Goal: Use online tool/utility: Use online tool/utility

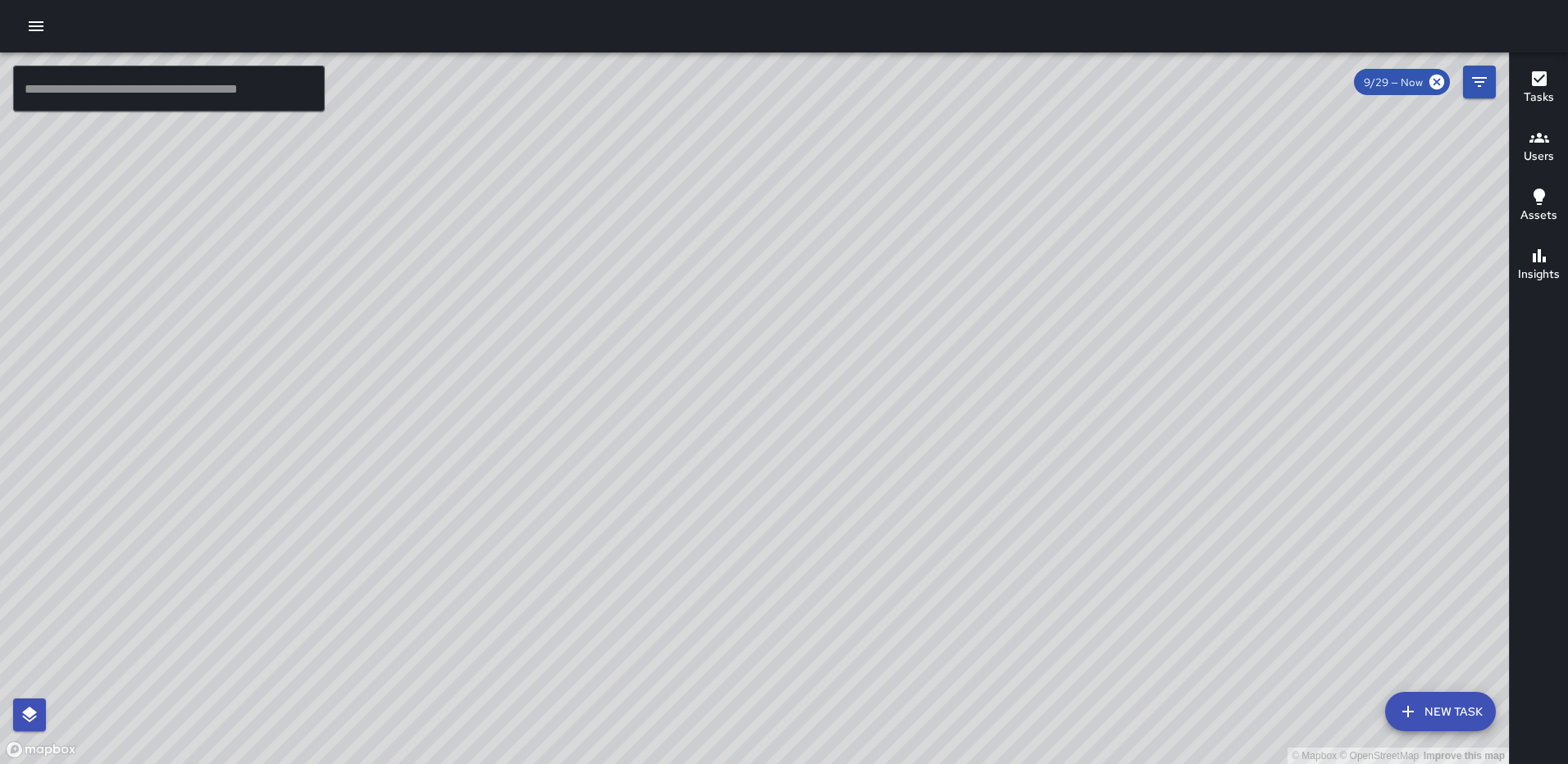
click at [33, 22] on icon "button" at bounding box center [36, 26] width 15 height 10
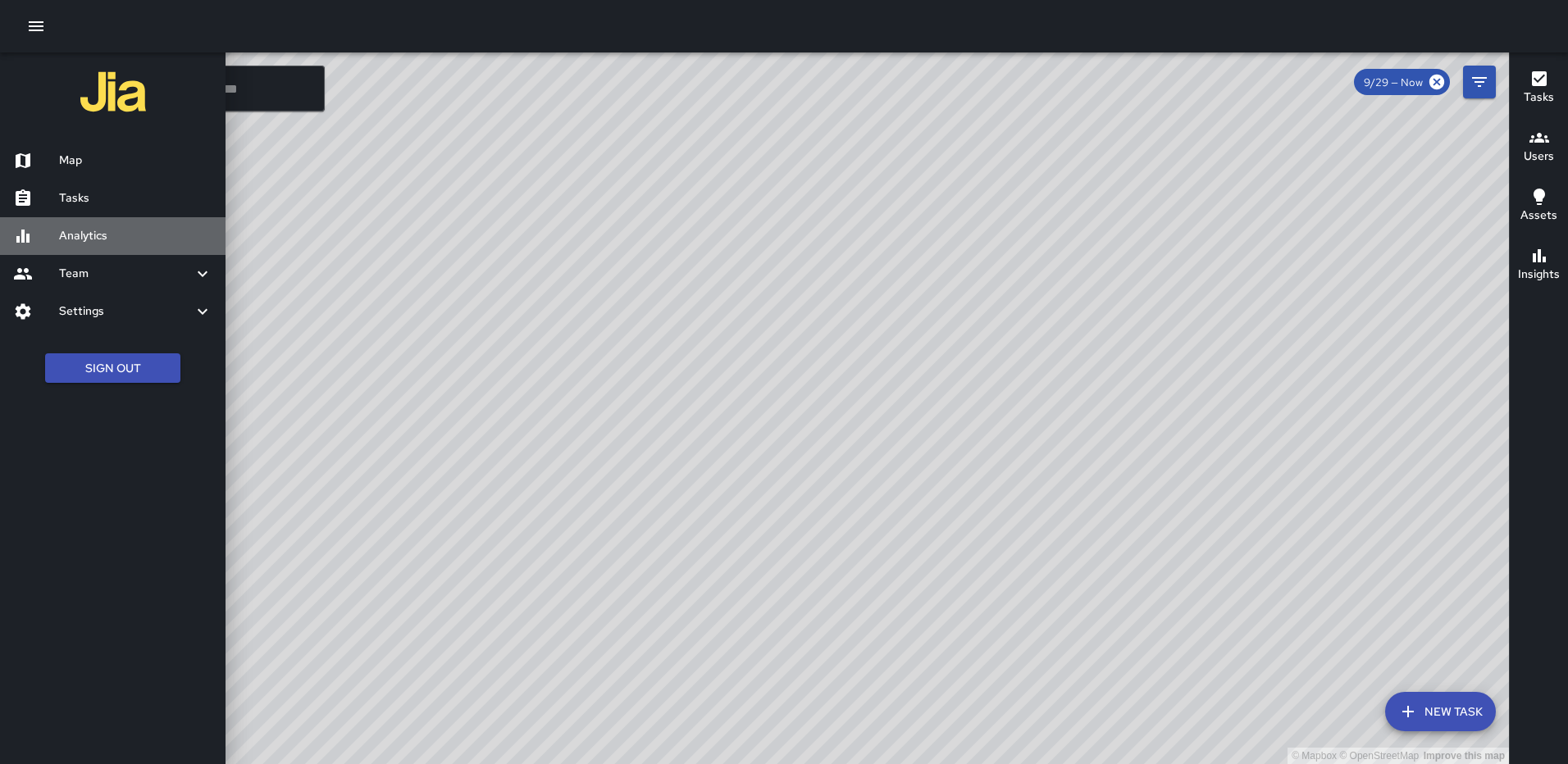
click at [89, 227] on h6 "Analytics" at bounding box center [136, 235] width 154 height 18
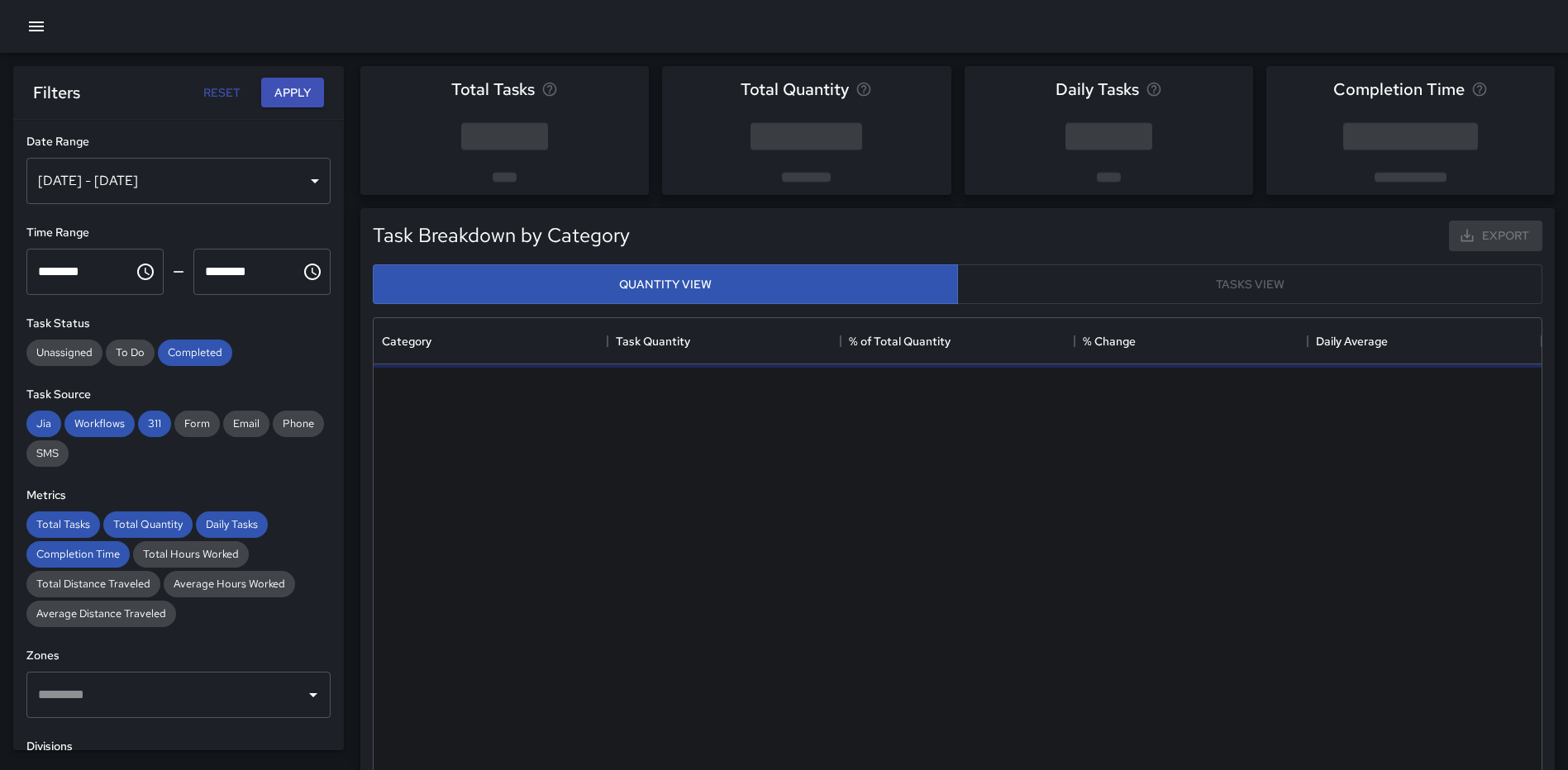
scroll to position [481, 1156]
click at [268, 172] on div "Sep 23, 2025 - Sep 29, 2025" at bounding box center [178, 180] width 304 height 46
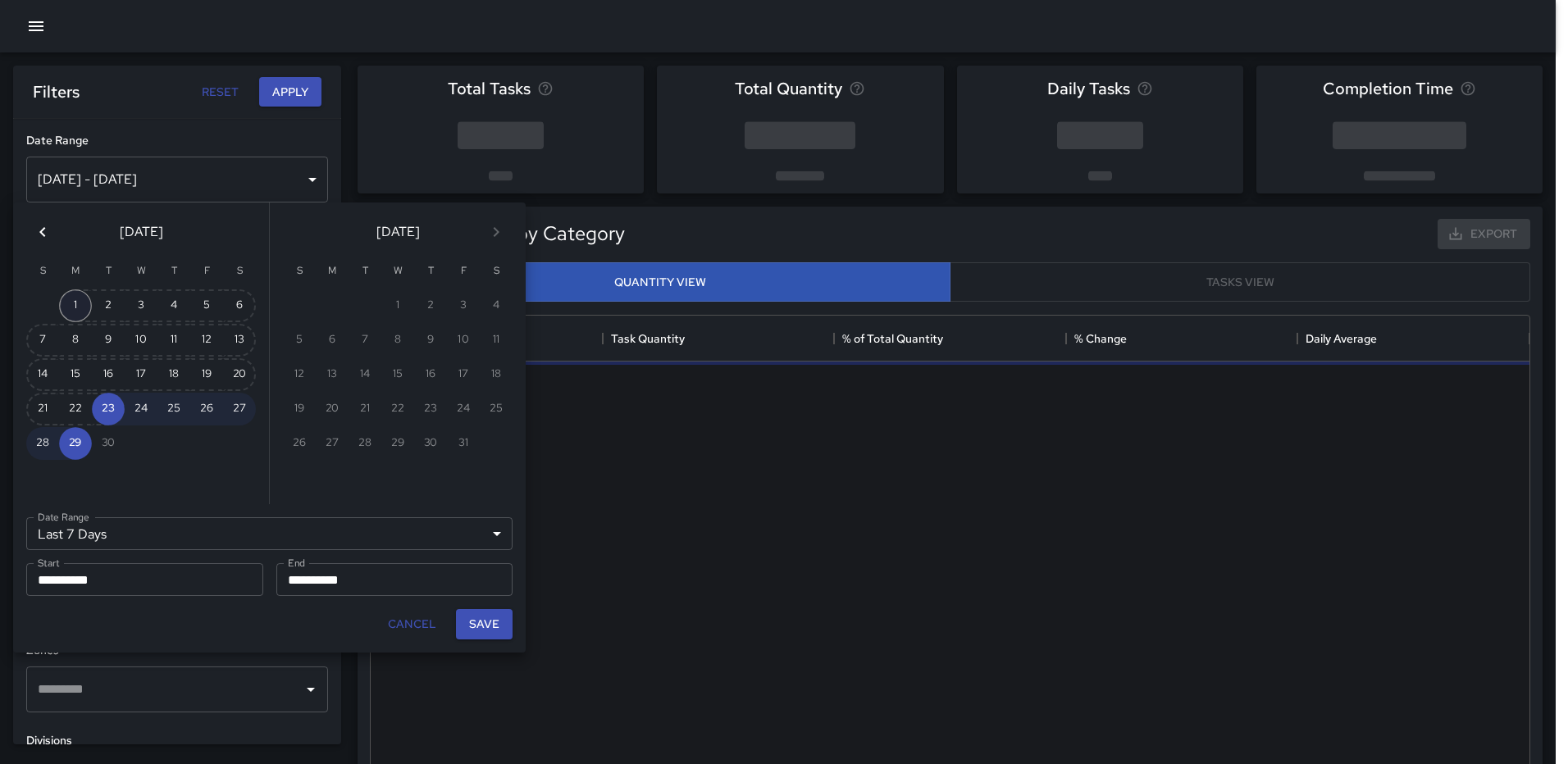
click at [78, 312] on button "1" at bounding box center [76, 306] width 33 height 33
type input "******"
type input "**********"
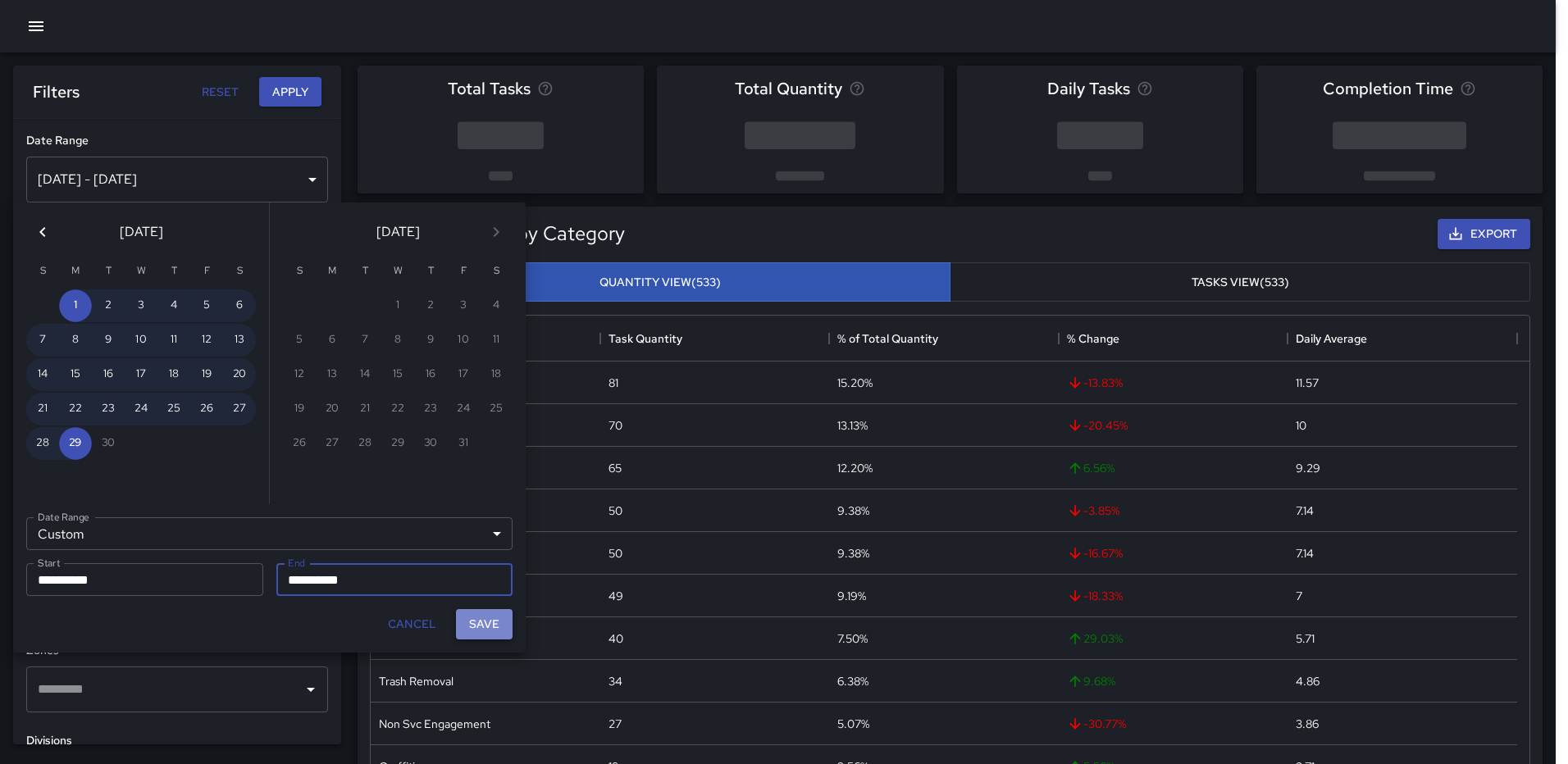
click at [493, 624] on button "Save" at bounding box center [484, 623] width 56 height 30
type input "**********"
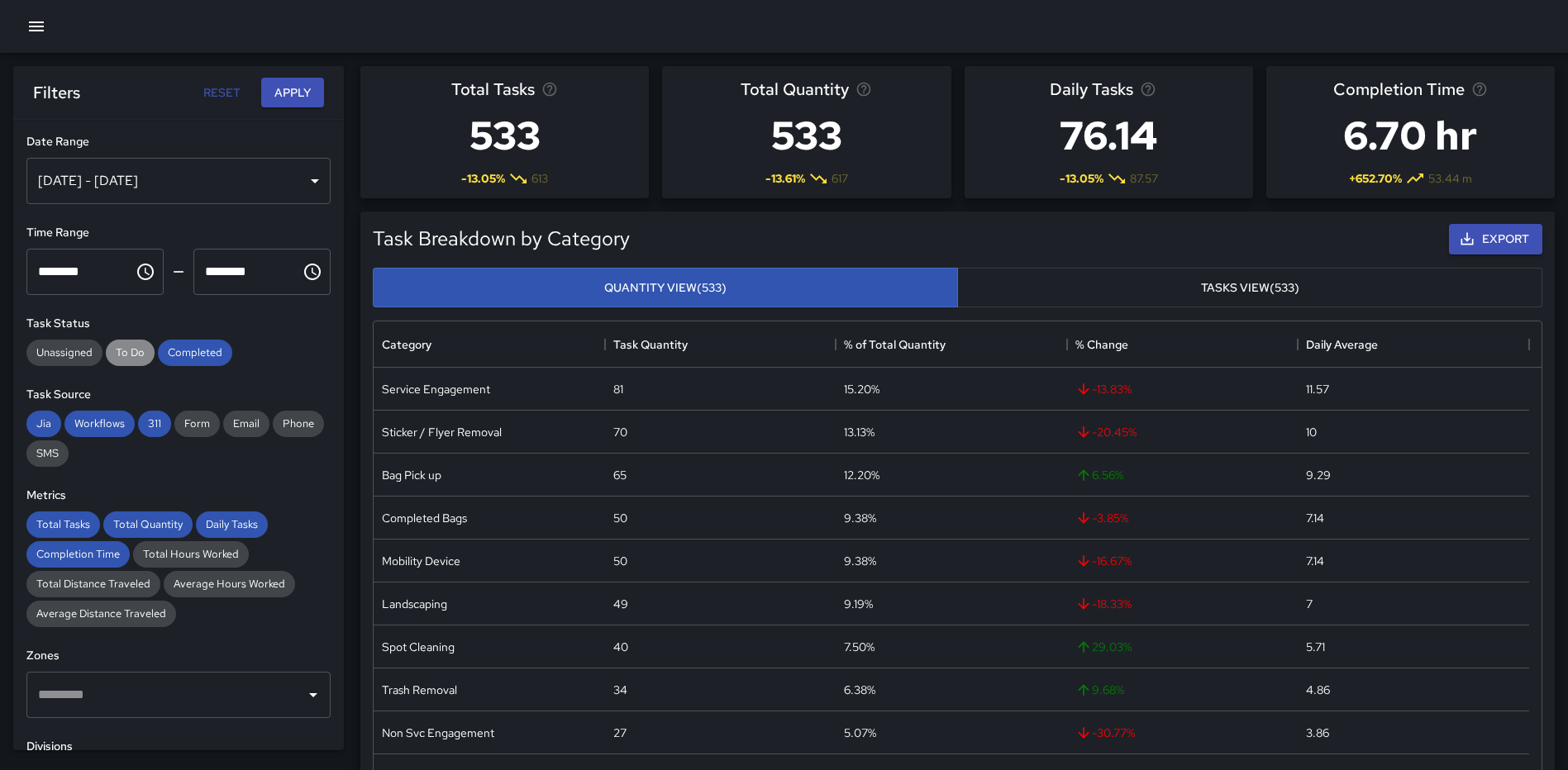
click at [140, 348] on span "To Do" at bounding box center [130, 353] width 49 height 14
click at [217, 352] on span "Completed" at bounding box center [194, 353] width 74 height 14
click at [172, 703] on input "text" at bounding box center [166, 695] width 264 height 32
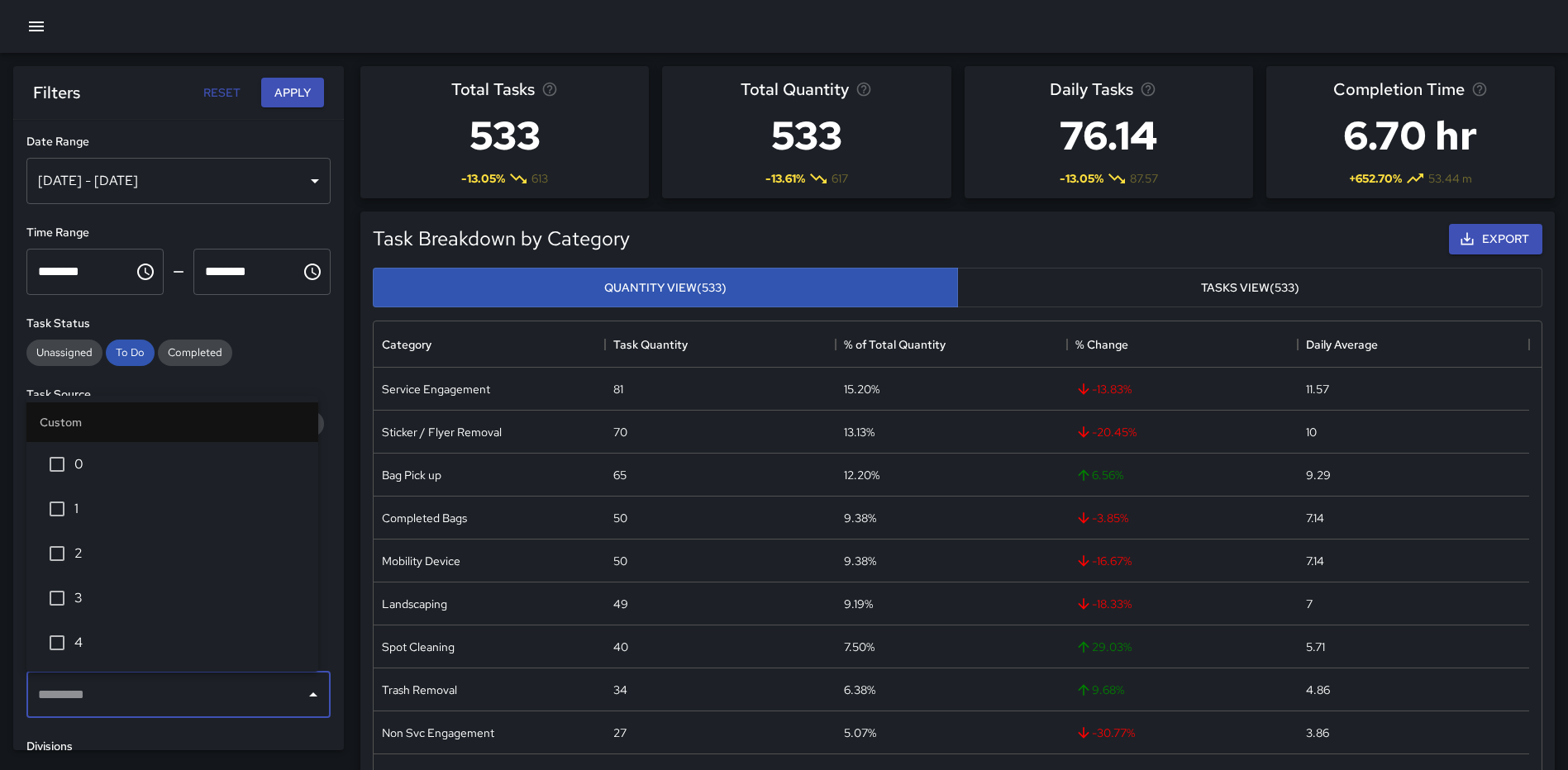
click at [162, 507] on span "1" at bounding box center [189, 508] width 230 height 20
click at [118, 548] on span "2" at bounding box center [189, 553] width 230 height 20
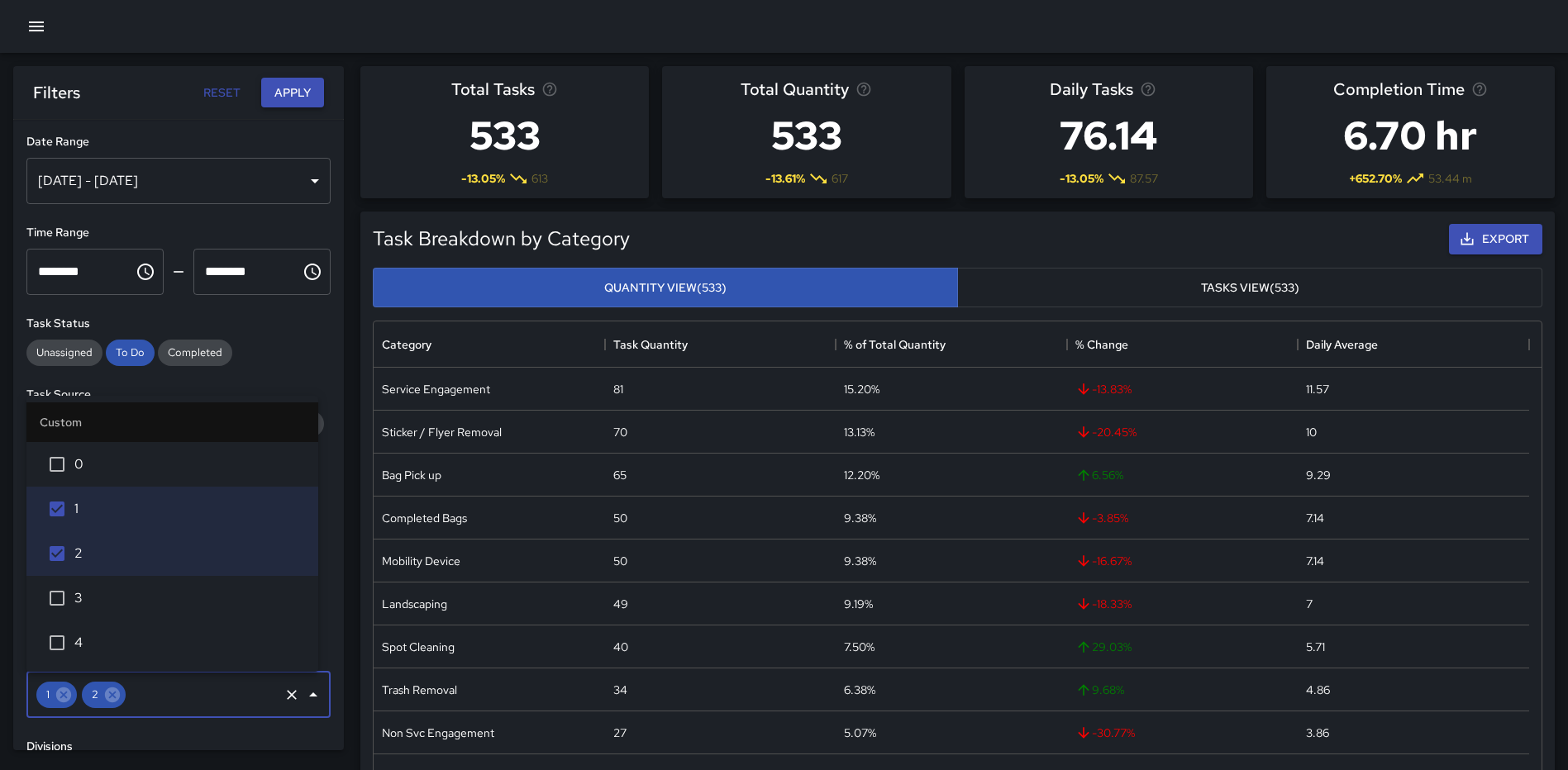
click at [286, 96] on button "Apply" at bounding box center [292, 93] width 63 height 31
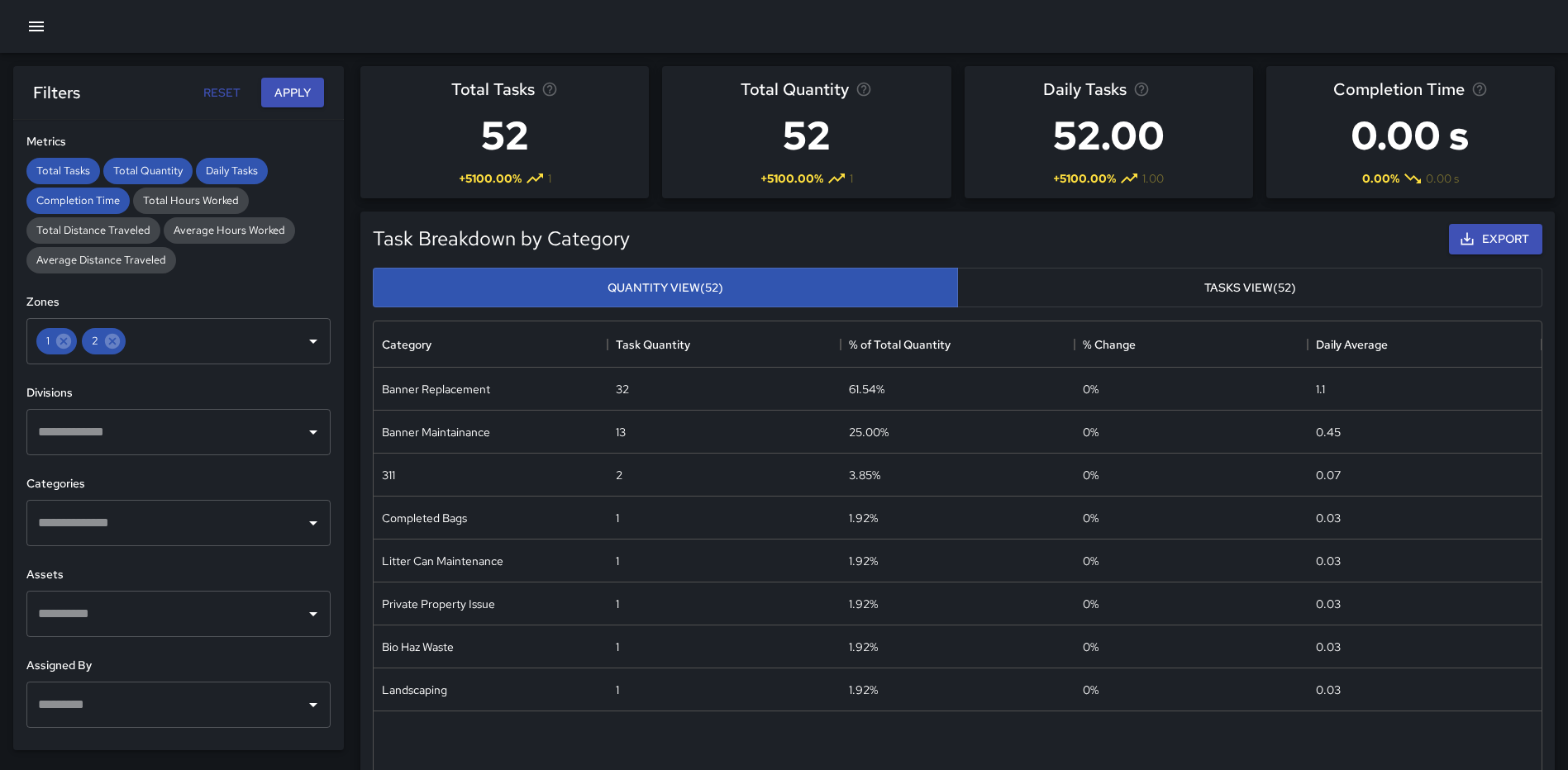
scroll to position [404, 0]
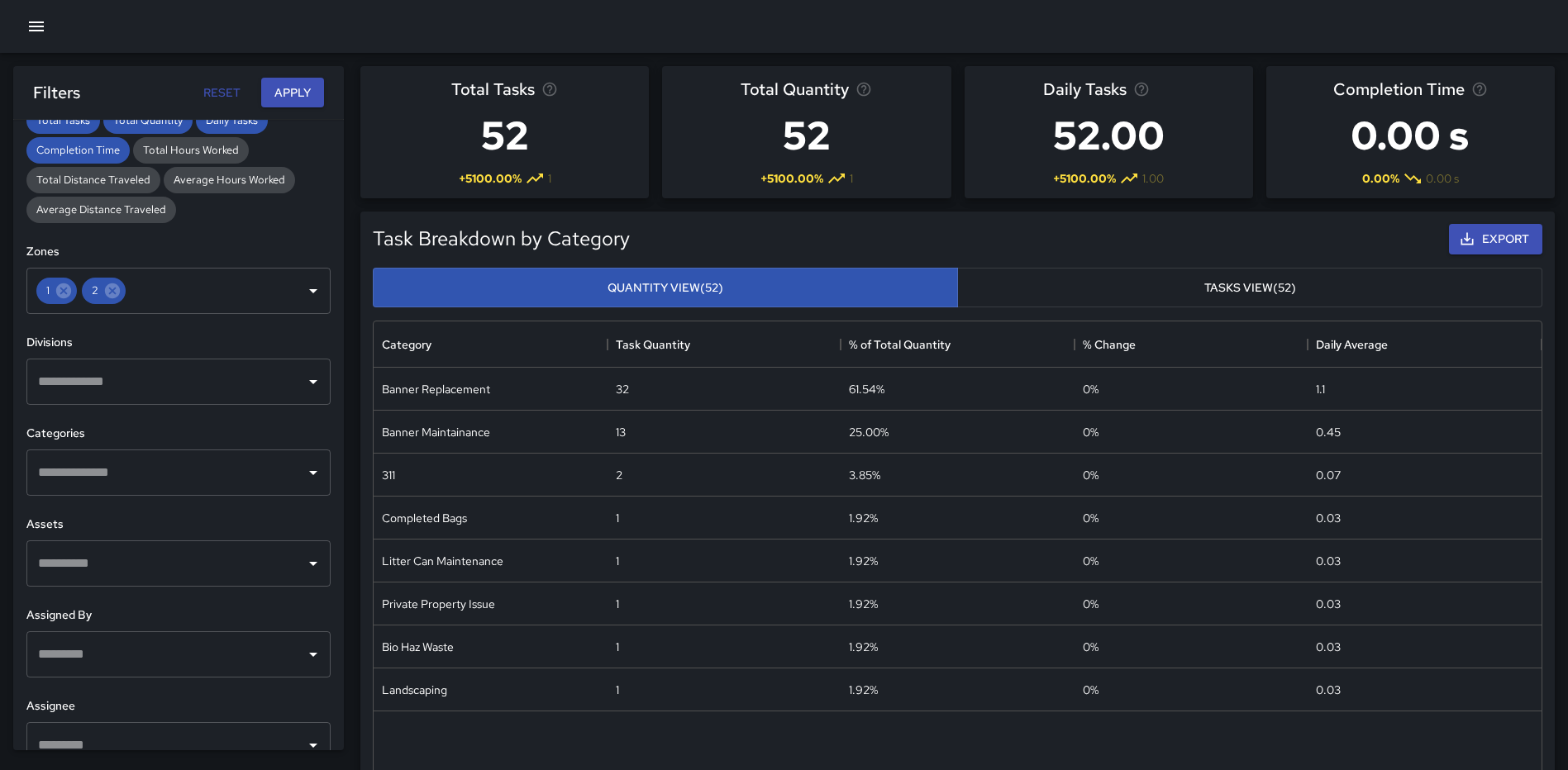
click at [186, 471] on input "text" at bounding box center [166, 472] width 264 height 32
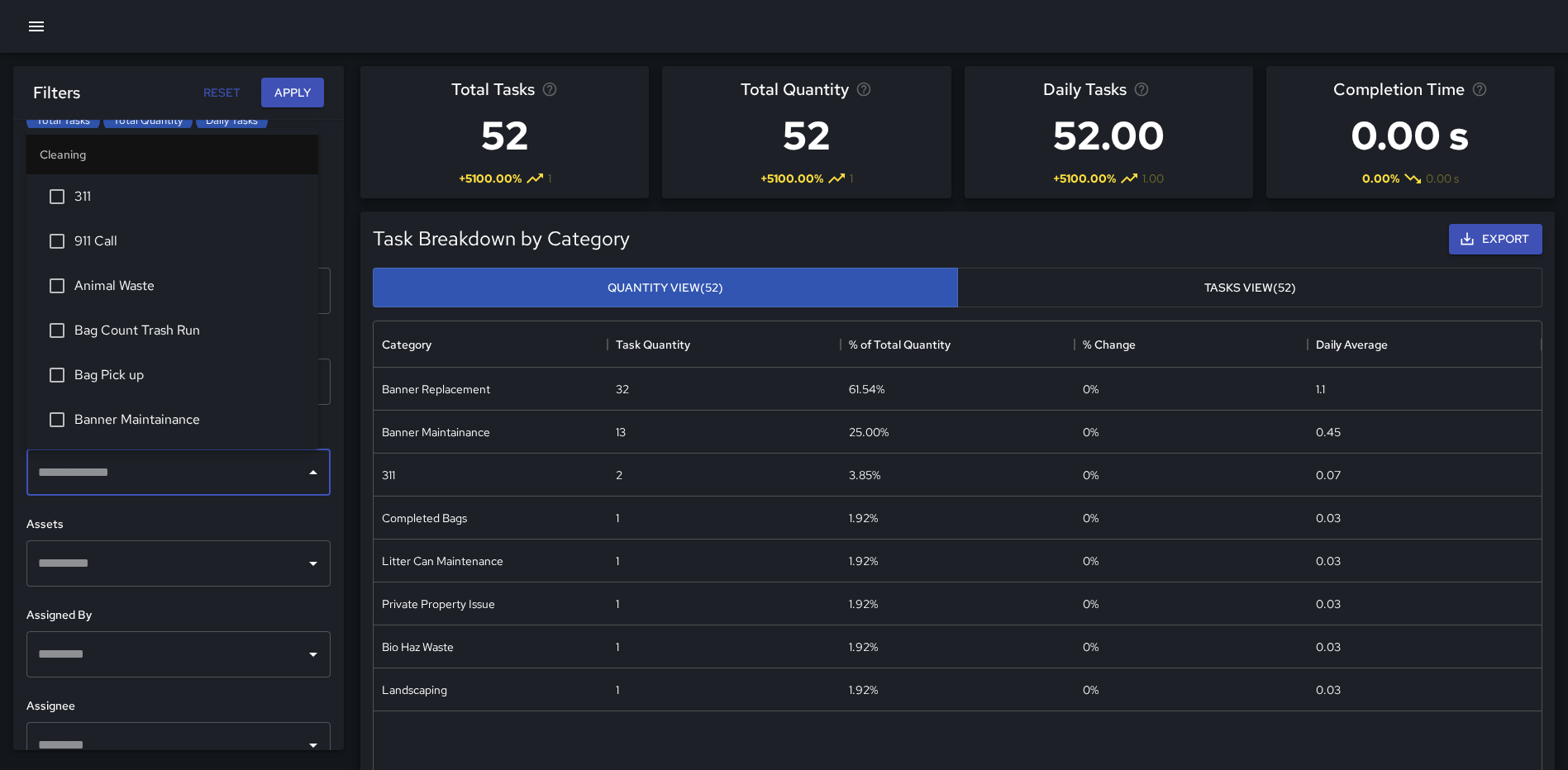
scroll to position [82, 0]
click at [144, 372] on span "Banner Replacement" at bounding box center [189, 382] width 230 height 20
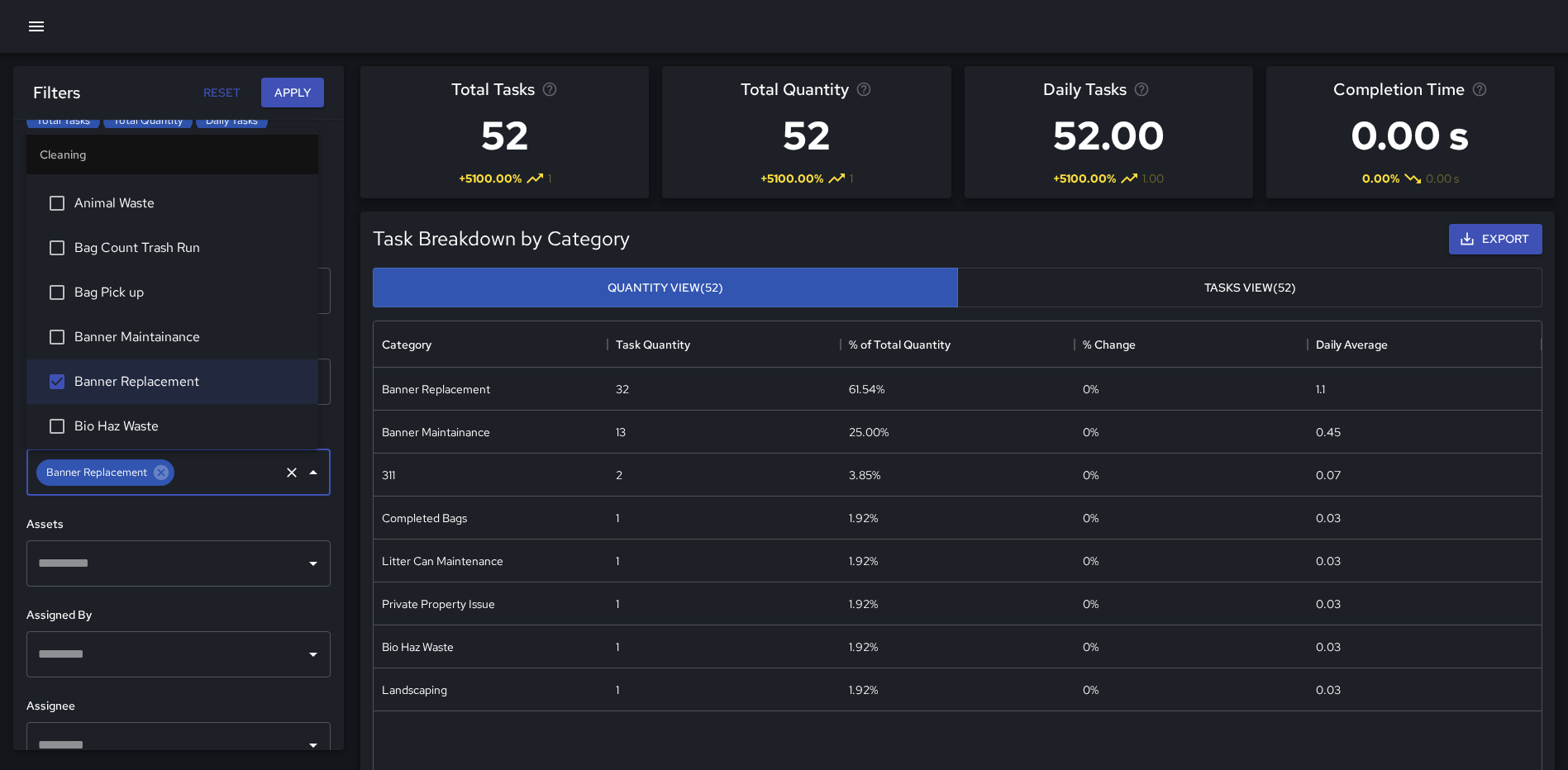
click at [287, 79] on button "Apply" at bounding box center [292, 93] width 63 height 31
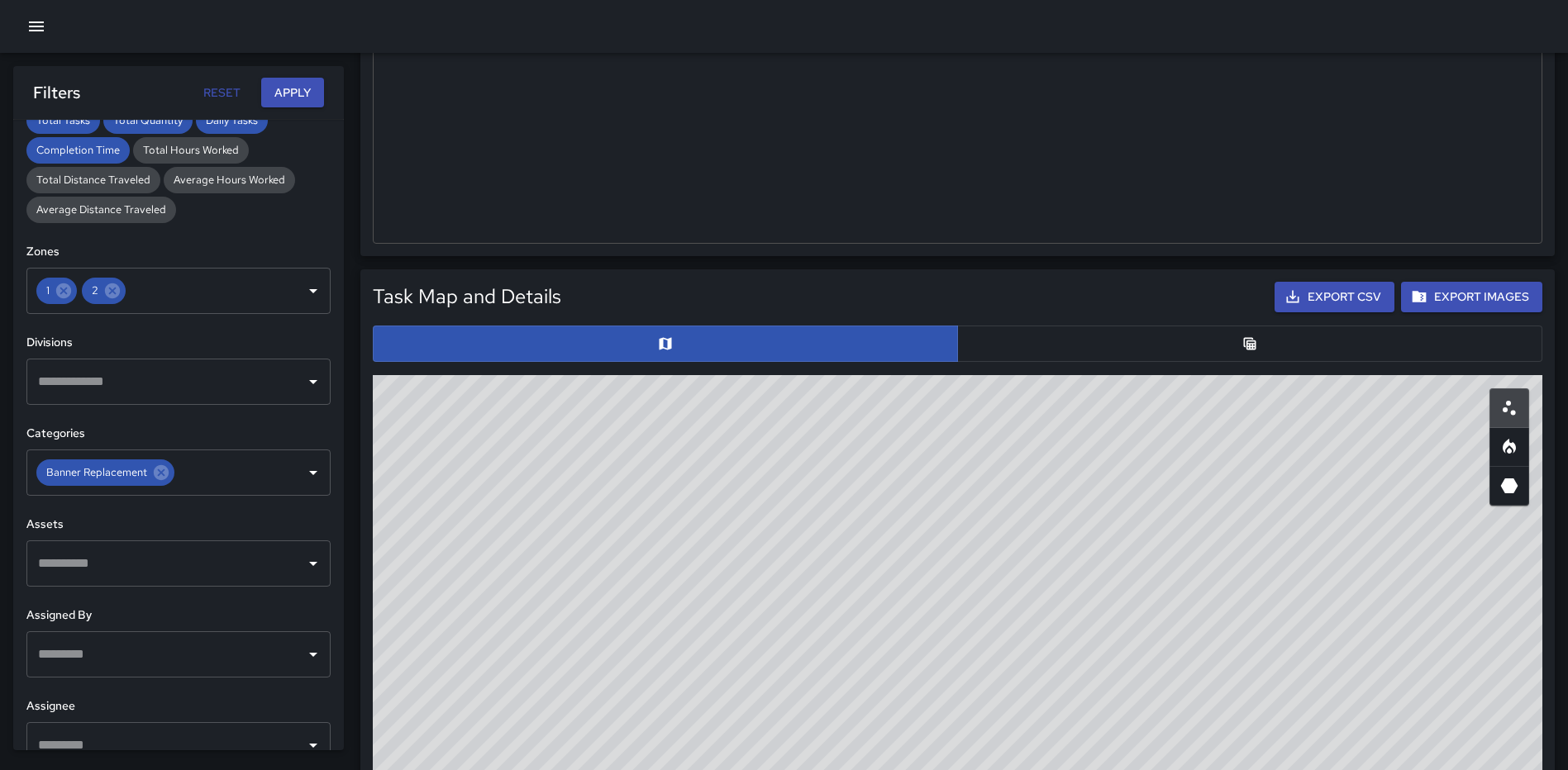
scroll to position [578, 0]
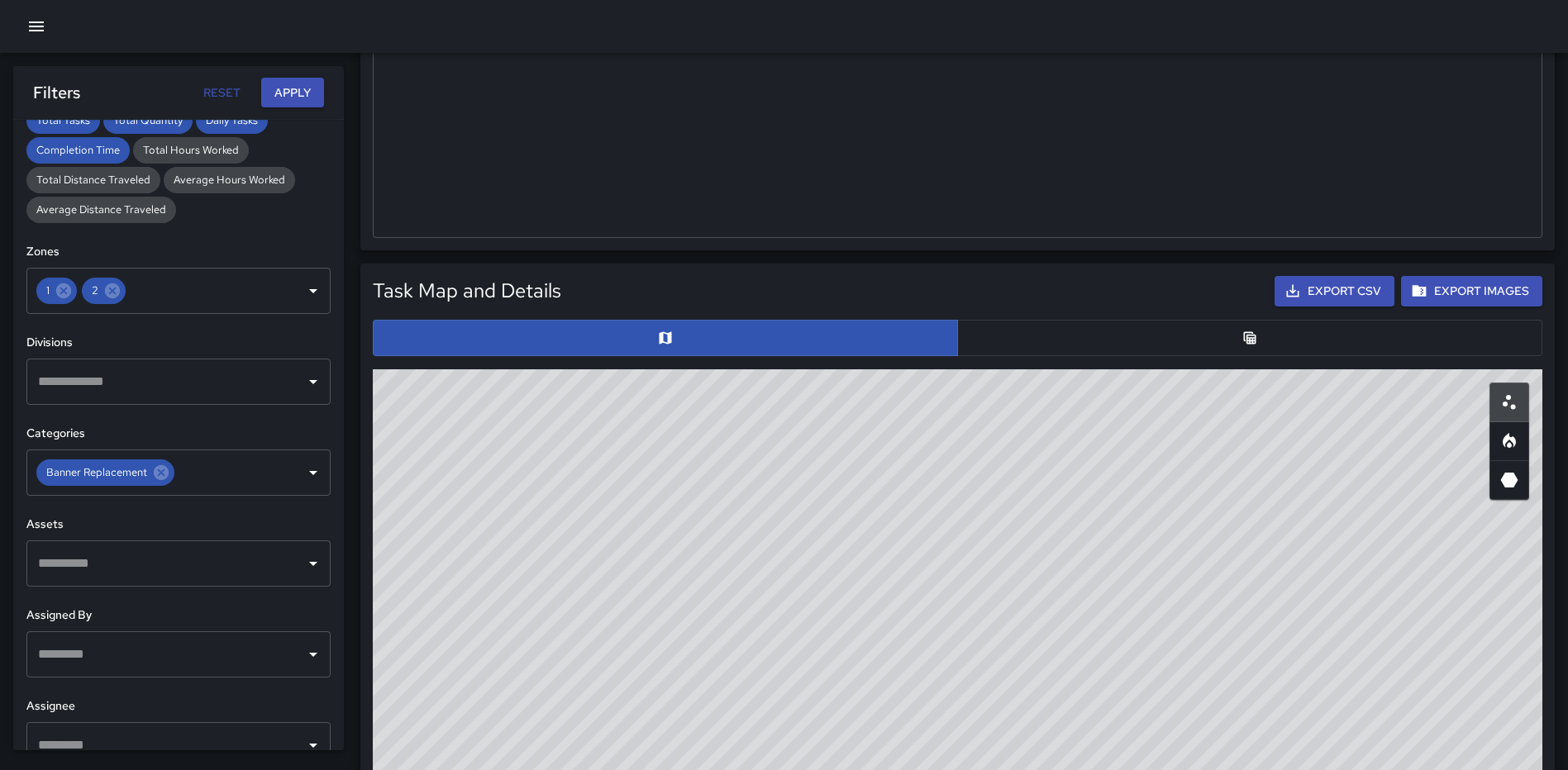
drag, startPoint x: 1045, startPoint y: 623, endPoint x: 1010, endPoint y: 433, distance: 193.2
click at [1010, 433] on div "© Mapbox © OpenStreetMap Improve this map" at bounding box center [958, 699] width 1170 height 661
drag, startPoint x: 1219, startPoint y: 622, endPoint x: 1200, endPoint y: 609, distance: 23.0
click at [1200, 609] on div "© Mapbox © OpenStreetMap Improve this map" at bounding box center [958, 699] width 1170 height 661
drag, startPoint x: 1214, startPoint y: 545, endPoint x: 1167, endPoint y: 625, distance: 92.8
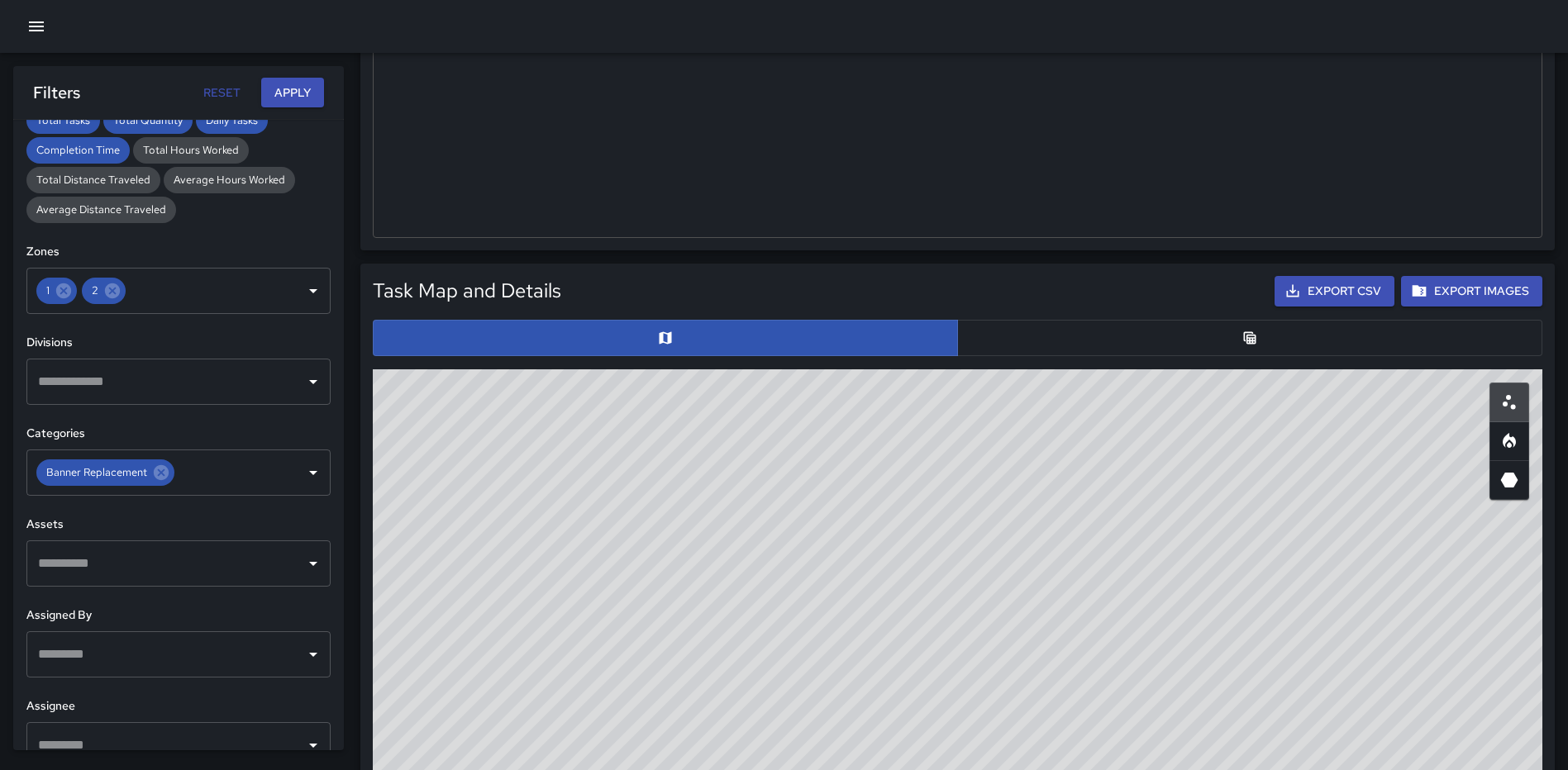
drag, startPoint x: 1167, startPoint y: 625, endPoint x: 1099, endPoint y: 690, distance: 94.1
click at [1099, 690] on div "© Mapbox © OpenStreetMap Improve this map" at bounding box center [958, 699] width 1170 height 661
drag, startPoint x: 1284, startPoint y: 647, endPoint x: 1248, endPoint y: 628, distance: 40.7
click at [1250, 633] on div "© Mapbox © OpenStreetMap Improve this map" at bounding box center [958, 699] width 1170 height 661
drag, startPoint x: 1261, startPoint y: 612, endPoint x: 1249, endPoint y: 781, distance: 169.4
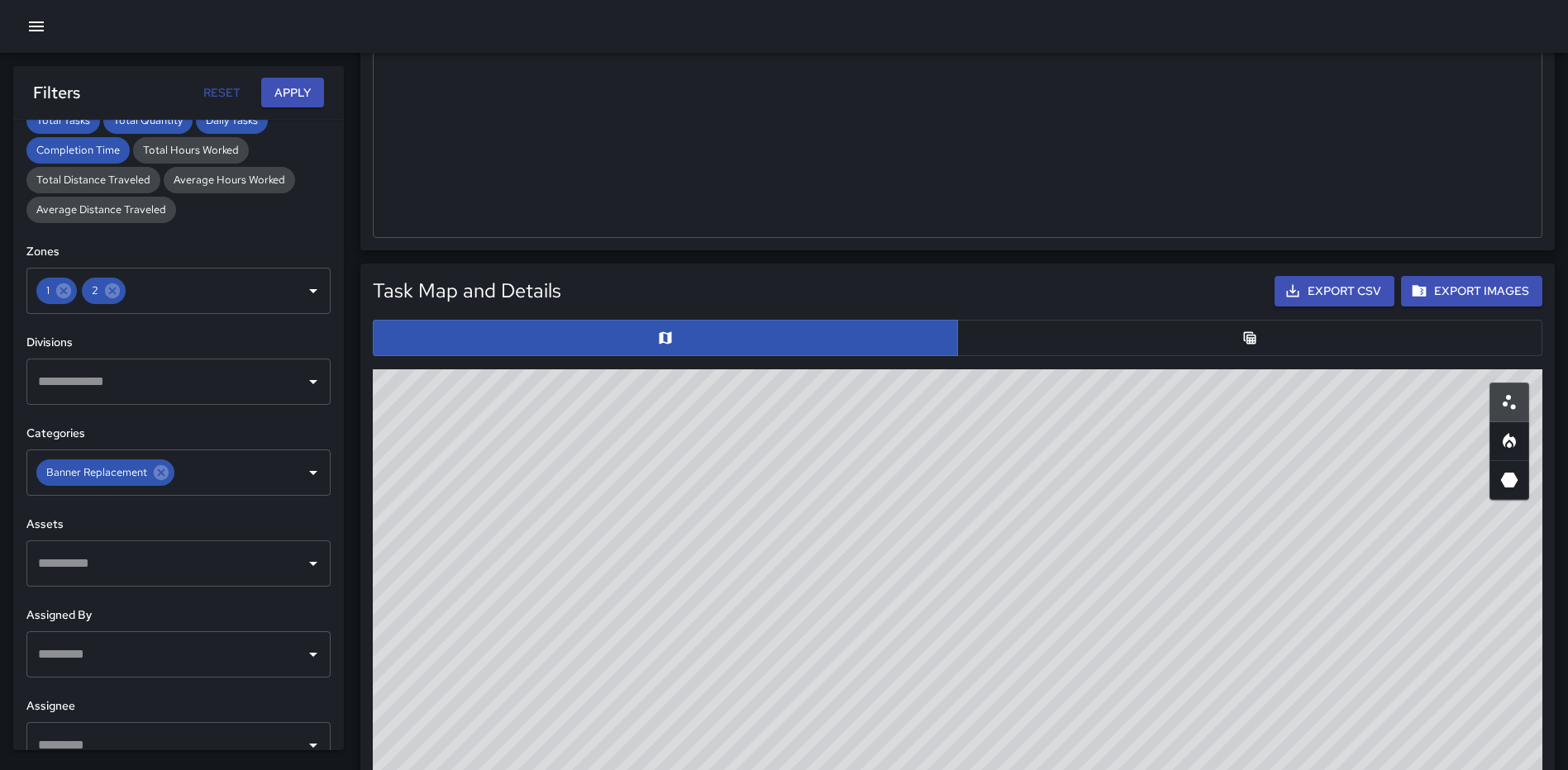
drag, startPoint x: 1249, startPoint y: 781, endPoint x: 1161, endPoint y: 635, distance: 170.5
click at [1158, 638] on div "© Mapbox © OpenStreetMap Improve this map" at bounding box center [958, 699] width 1170 height 661
click at [1470, 290] on button "Export Images" at bounding box center [1471, 290] width 141 height 31
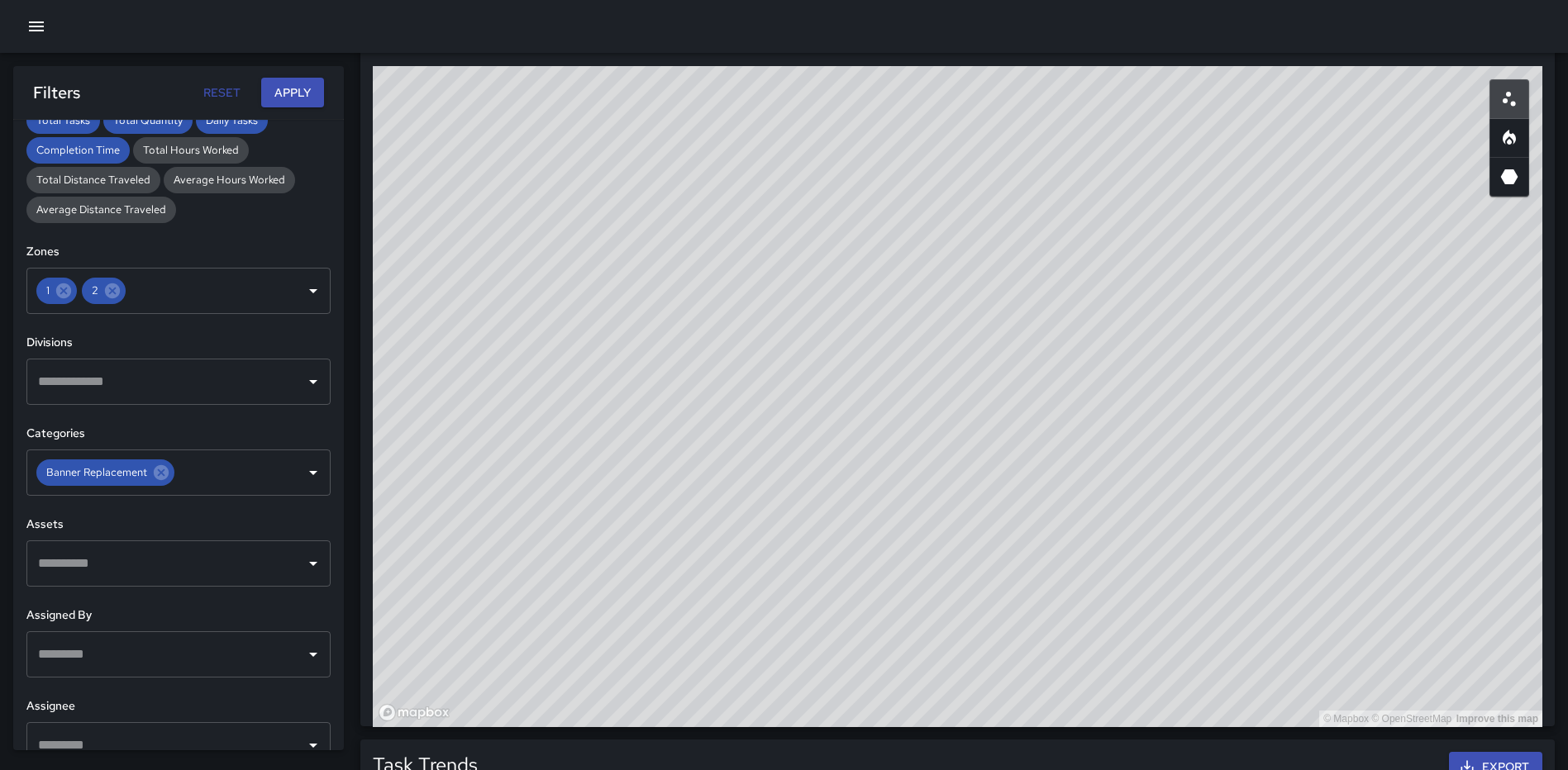
scroll to position [0, 0]
drag, startPoint x: 1402, startPoint y: 393, endPoint x: 1401, endPoint y: 461, distance: 68.0
click at [1402, 466] on div "© Mapbox © OpenStreetMap Improve this map" at bounding box center [958, 396] width 1170 height 661
drag, startPoint x: 1339, startPoint y: 424, endPoint x: 1339, endPoint y: 490, distance: 66.0
click at [1339, 490] on div "© Mapbox © OpenStreetMap Improve this map" at bounding box center [958, 396] width 1170 height 661
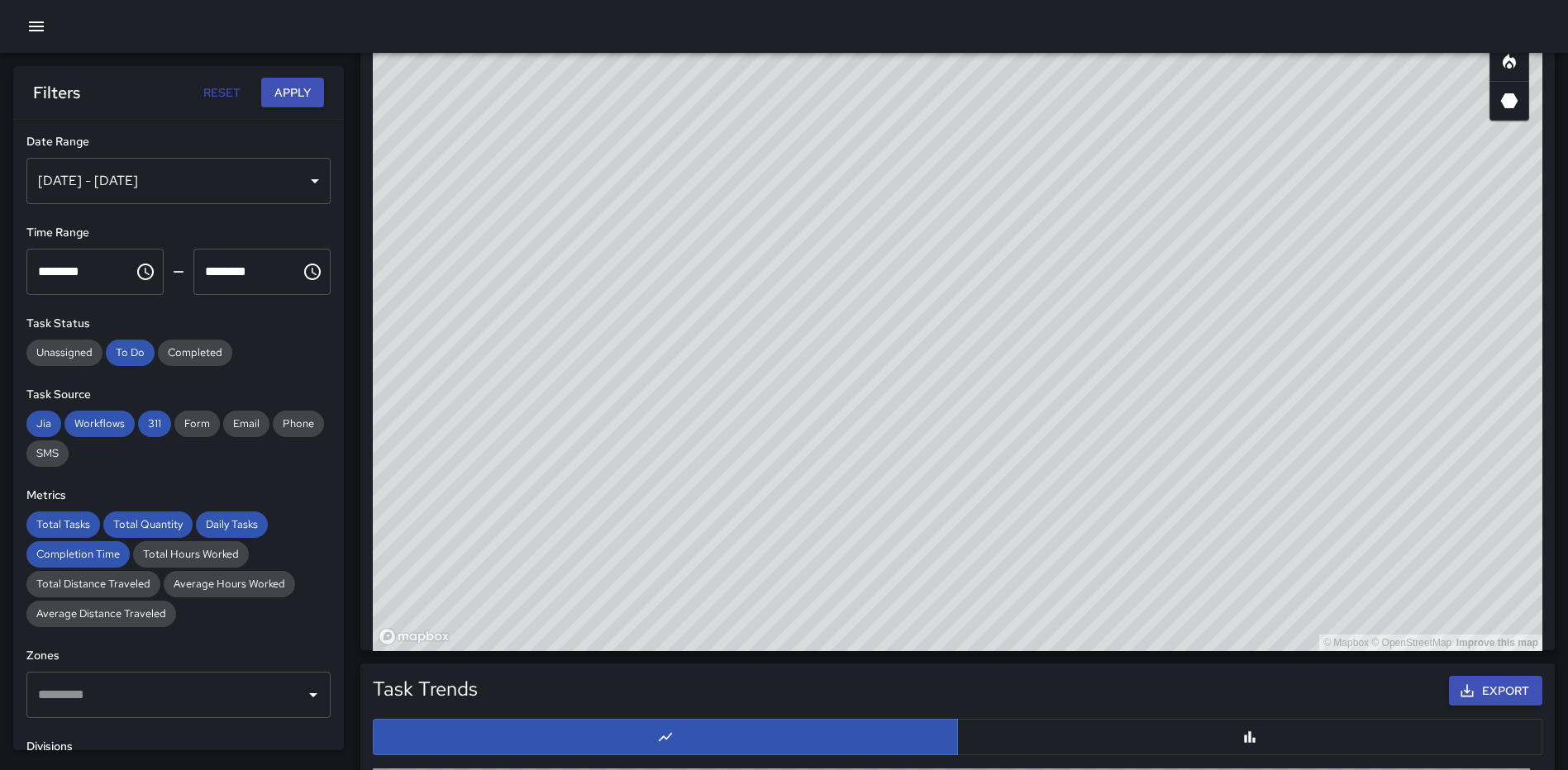
scroll to position [404, 0]
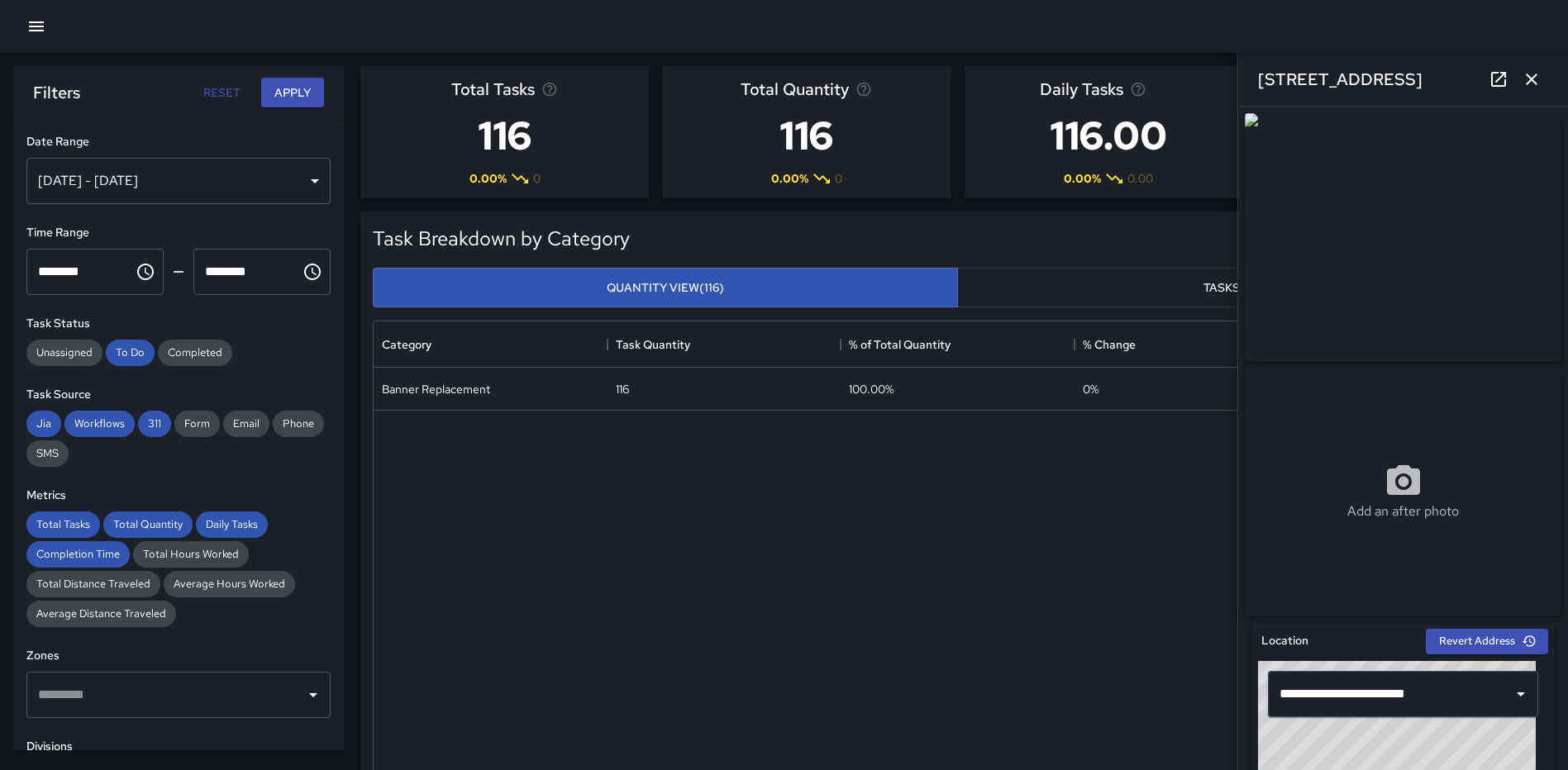
scroll to position [806, 0]
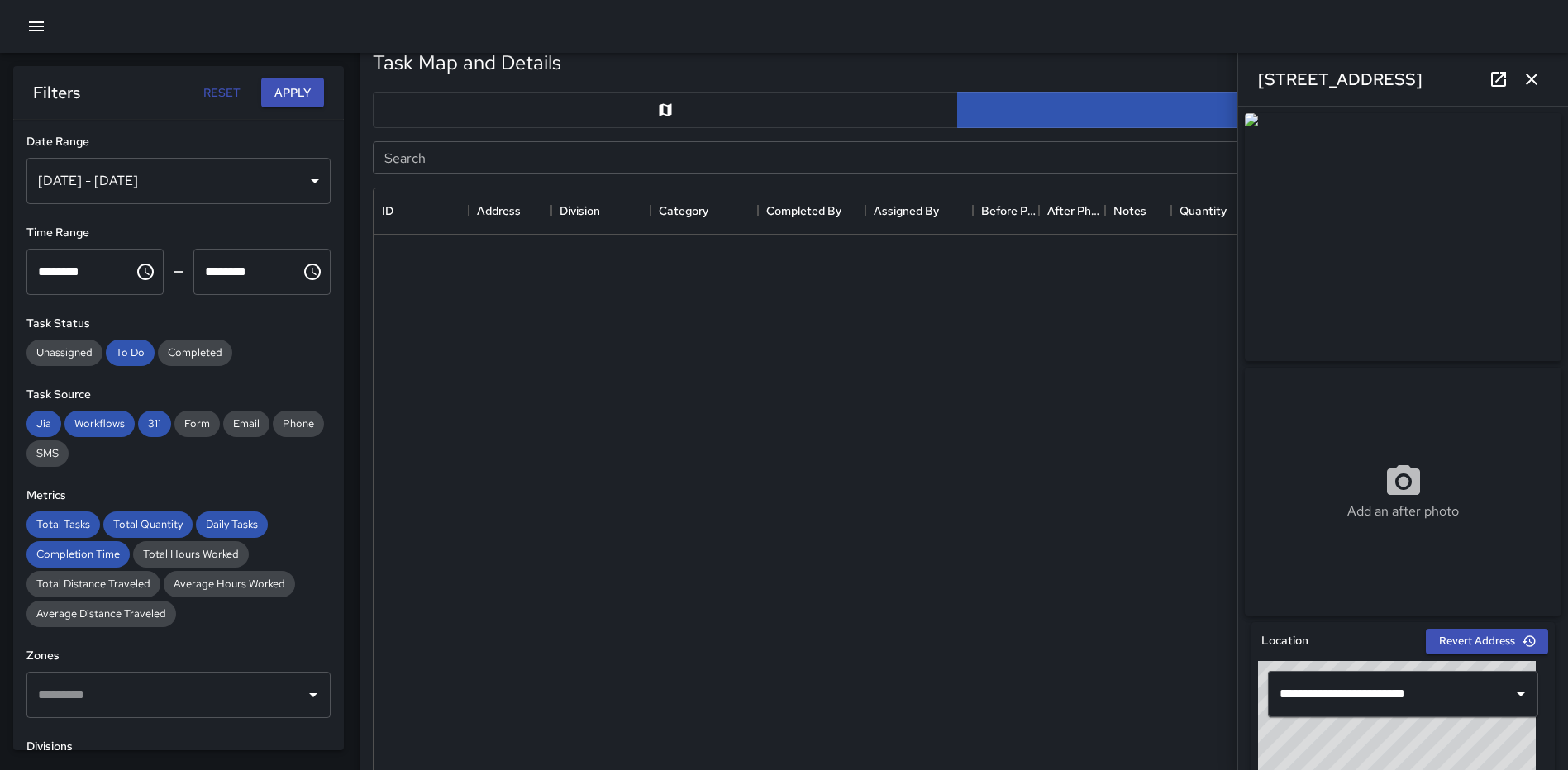
click at [1530, 77] on icon "button" at bounding box center [1531, 79] width 20 height 20
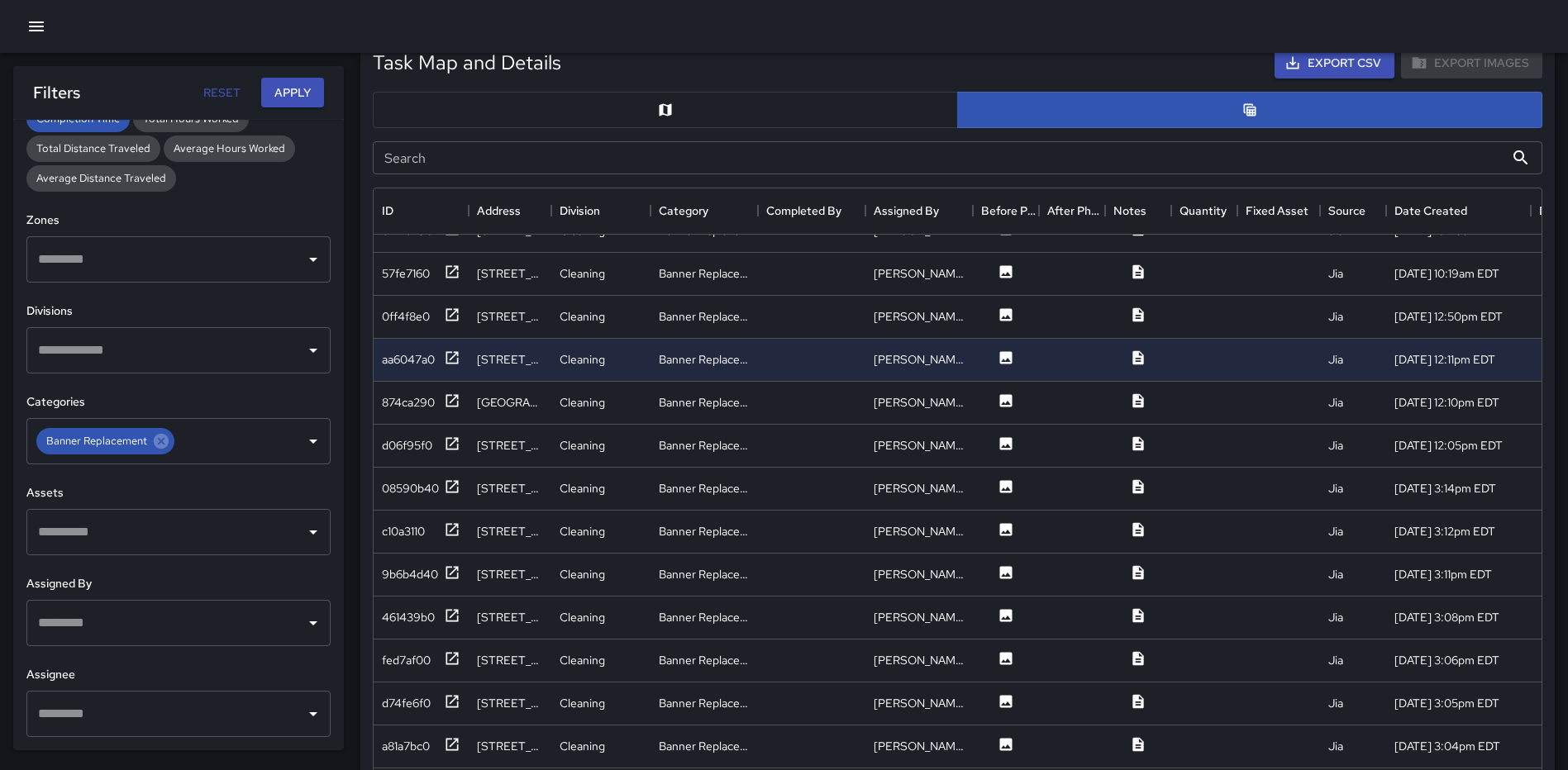
scroll to position [0, 0]
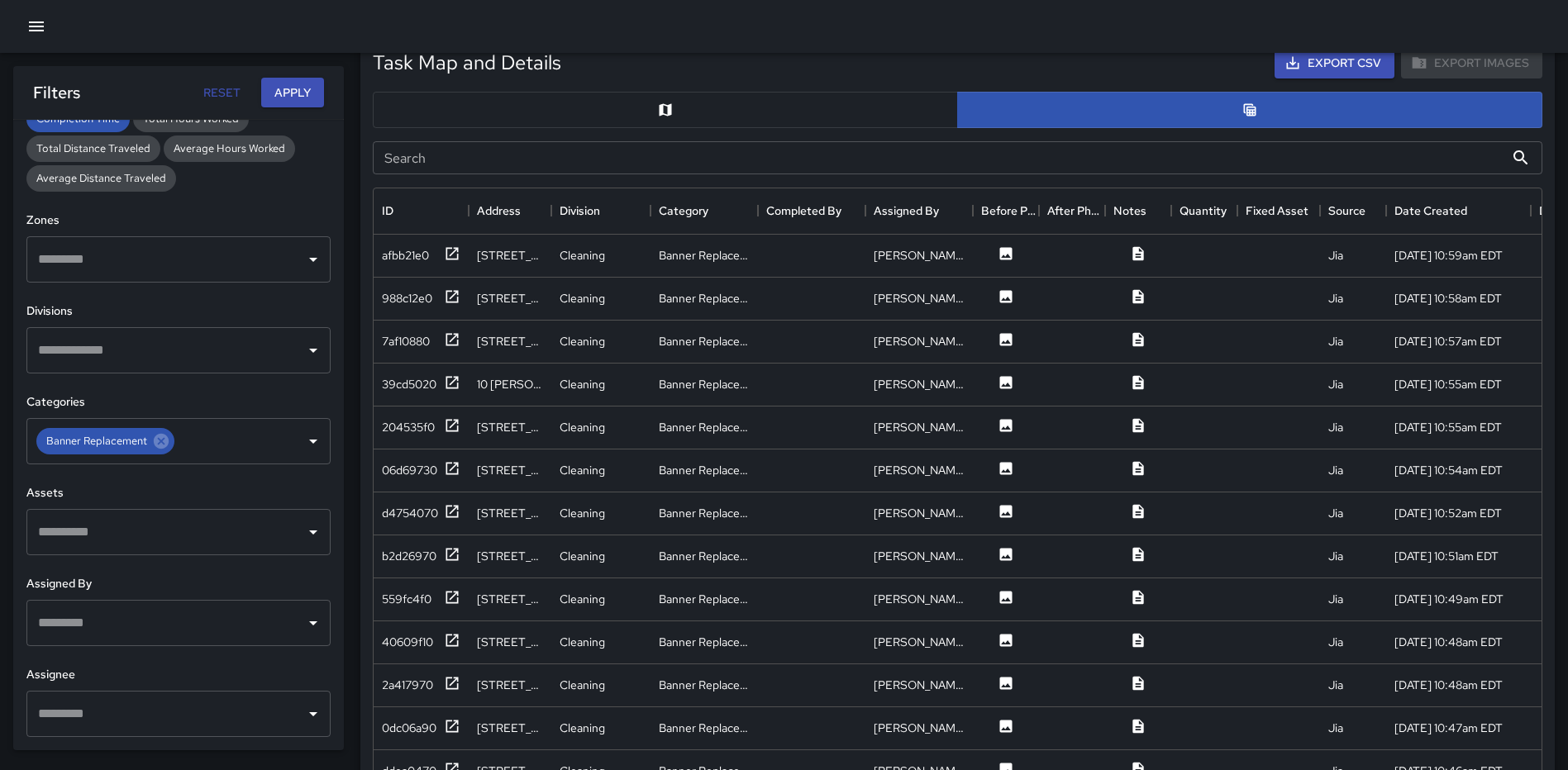
scroll to position [404, 0]
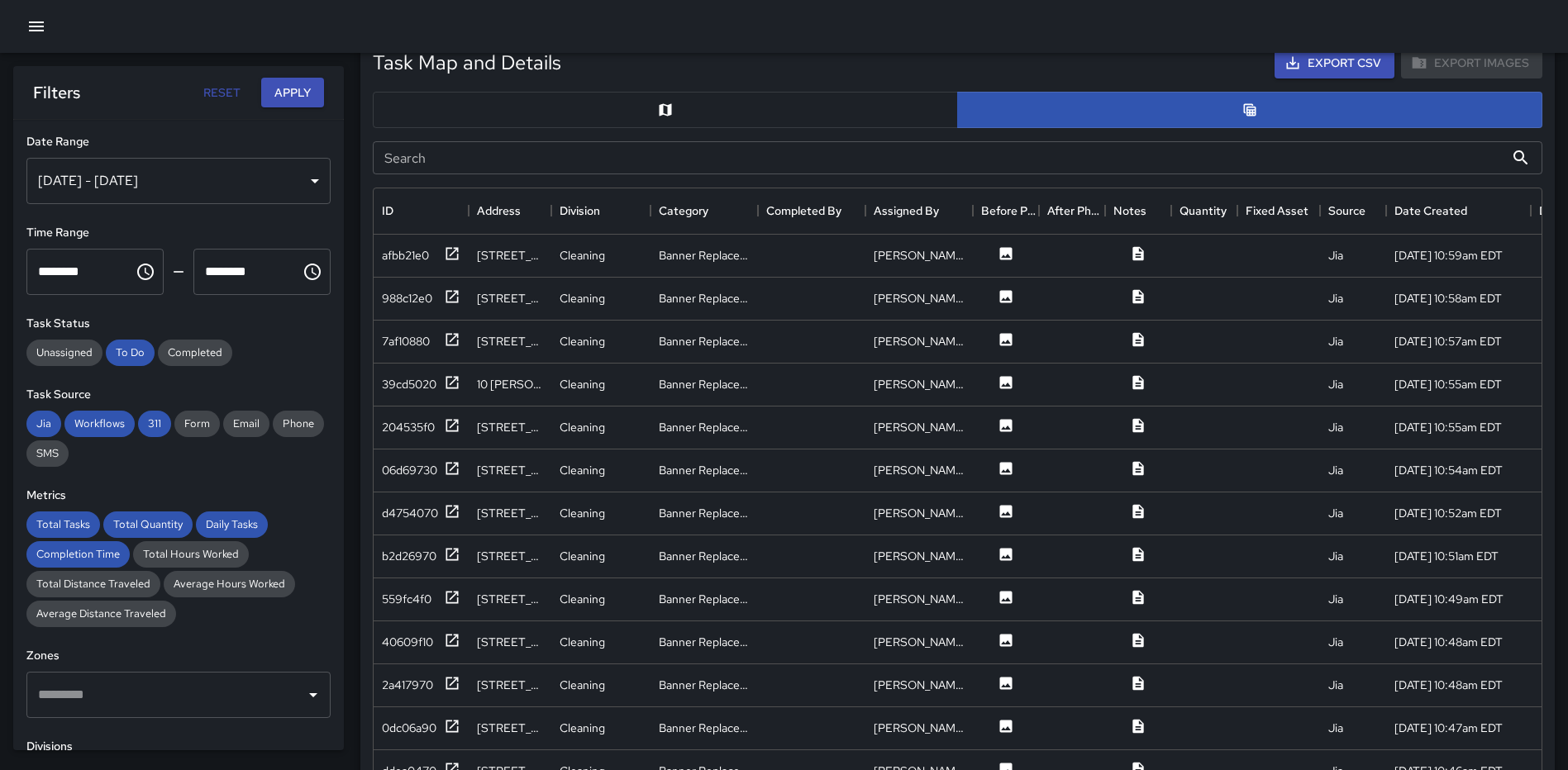
scroll to position [578, 0]
